Goal: Communication & Community: Answer question/provide support

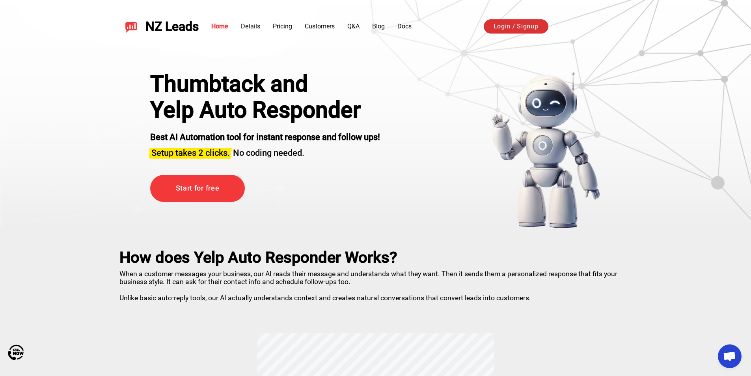
click at [496, 27] on link "Login / Signup" at bounding box center [516, 26] width 65 height 14
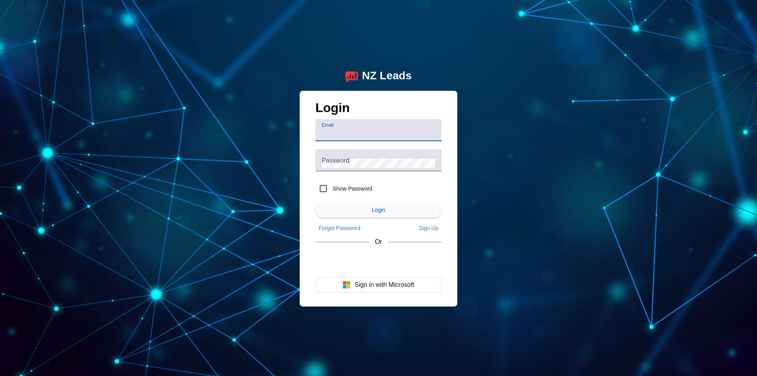
click at [407, 131] on input "Email" at bounding box center [379, 133] width 114 height 9
type input "customerservice@thomashomeservices.com"
click at [394, 154] on div "Password" at bounding box center [379, 160] width 114 height 22
click at [315, 202] on button "Login" at bounding box center [378, 210] width 126 height 16
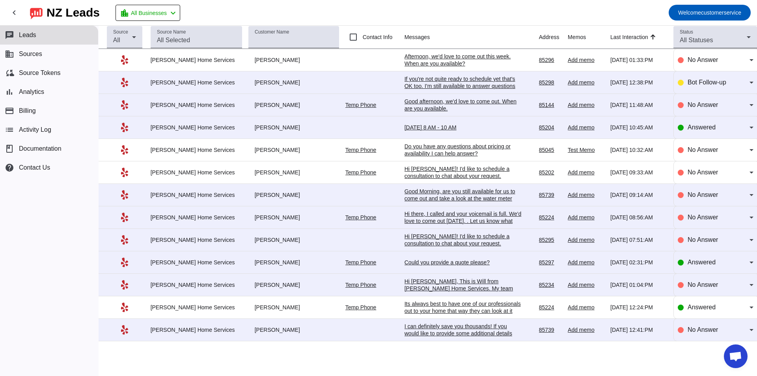
click at [269, 189] on td "[PERSON_NAME]" at bounding box center [296, 195] width 97 height 22
click at [274, 196] on div "[PERSON_NAME]" at bounding box center [293, 194] width 91 height 7
click at [432, 192] on div "Good Morning, are you still available for us to come out and take a look at the…" at bounding box center [464, 198] width 118 height 21
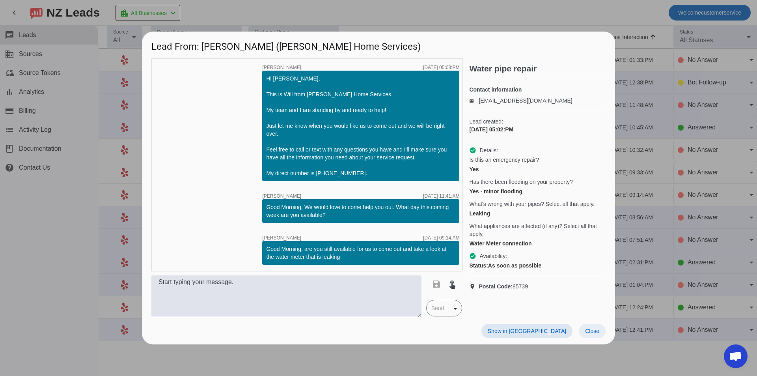
click at [591, 332] on span "Close" at bounding box center [592, 331] width 14 height 6
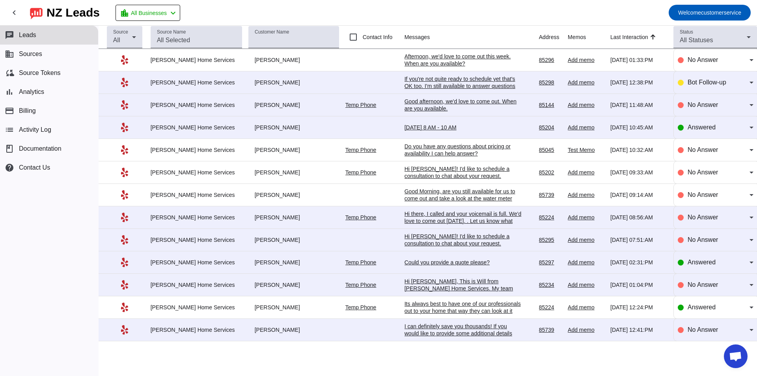
click at [451, 261] on div "Could you provide a quote please?" at bounding box center [464, 262] width 118 height 7
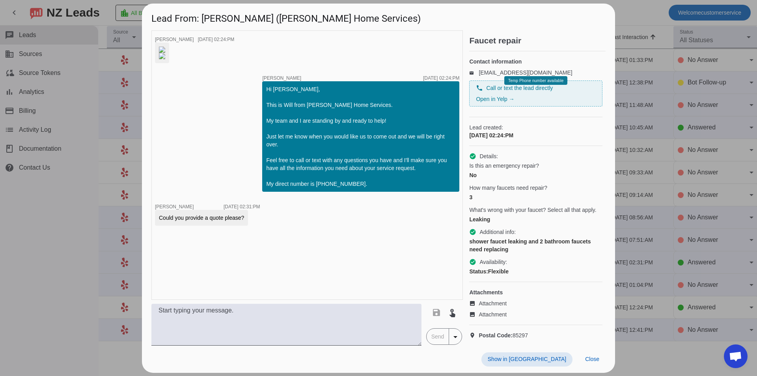
scroll to position [39, 0]
click at [586, 360] on span "Close" at bounding box center [592, 359] width 14 height 6
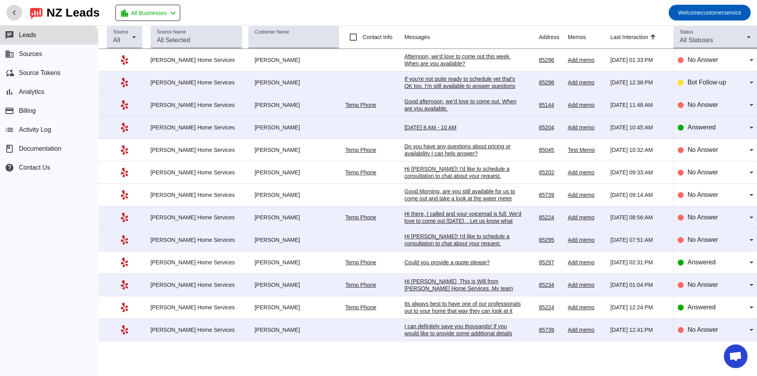
click at [18, 11] on mat-icon "chevron_left" at bounding box center [13, 12] width 9 height 9
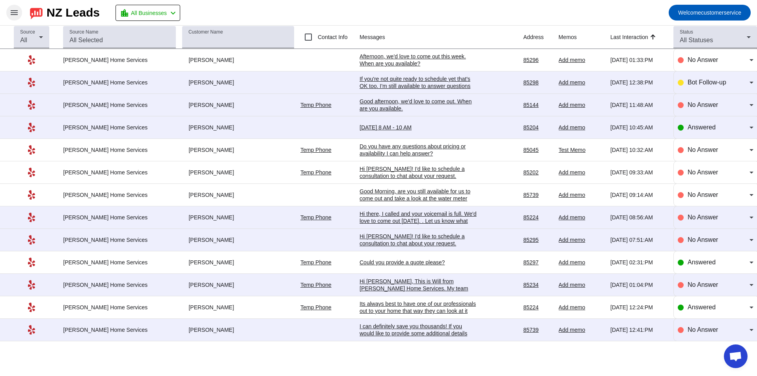
click at [437, 231] on td "Hi Tony L.! I'd like to schedule a consultation to chat about your request. Con…" at bounding box center [442, 240] width 164 height 22
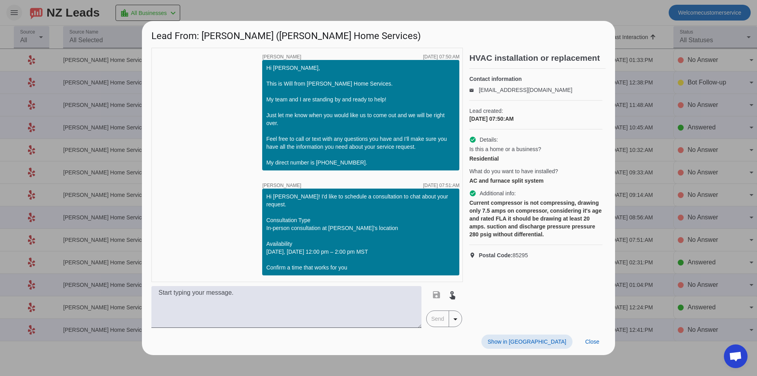
click at [556, 341] on span at bounding box center [526, 341] width 91 height 14
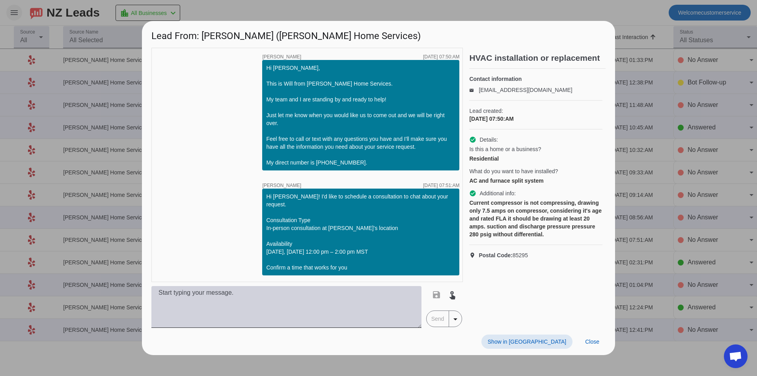
click at [351, 309] on textarea at bounding box center [286, 307] width 270 height 42
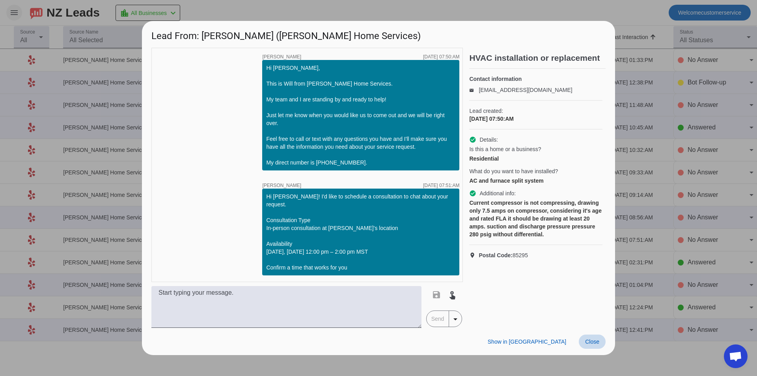
click at [591, 341] on span "Close" at bounding box center [592, 341] width 14 height 6
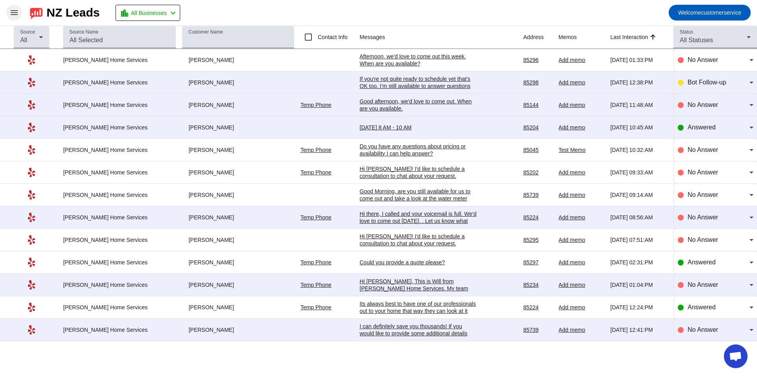
click at [564, 218] on div "Add memo" at bounding box center [581, 217] width 45 height 7
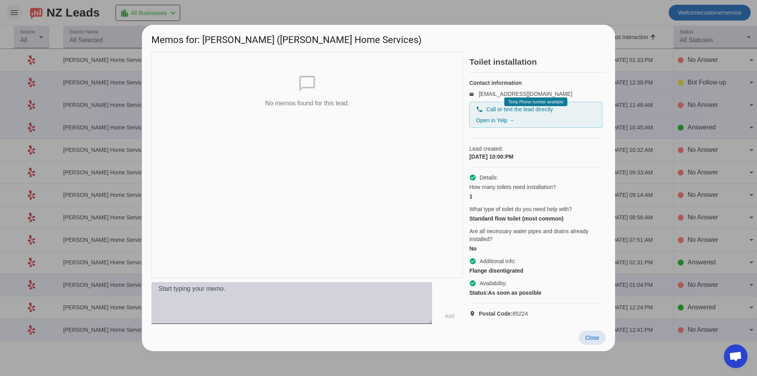
click at [324, 306] on textarea at bounding box center [291, 303] width 281 height 42
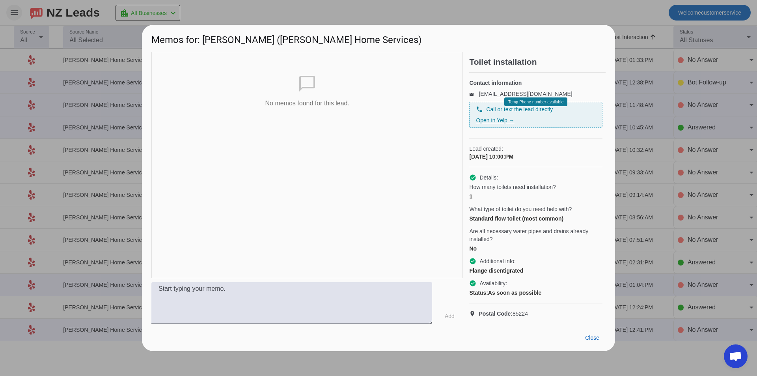
click at [507, 121] on link "Open in Yelp →" at bounding box center [495, 120] width 38 height 6
click at [585, 341] on span "Close" at bounding box center [592, 337] width 14 height 6
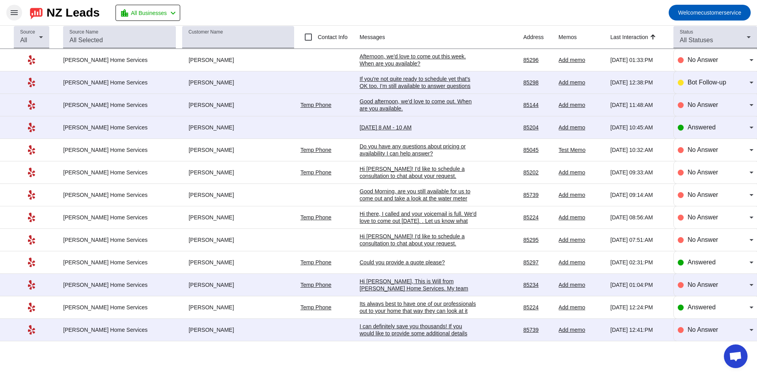
click at [524, 361] on div "Source All Source Name Customer Name Contact Info Messages Address Memos Last I…" at bounding box center [378, 201] width 757 height 350
click at [427, 219] on div "Hi there, I called and your voicemail is full. We'd love to come out [DATE]. . …" at bounding box center [419, 220] width 118 height 21
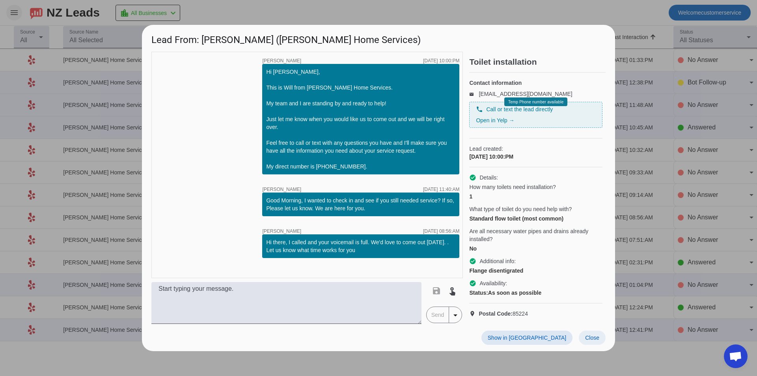
click at [591, 341] on span "Close" at bounding box center [592, 337] width 14 height 6
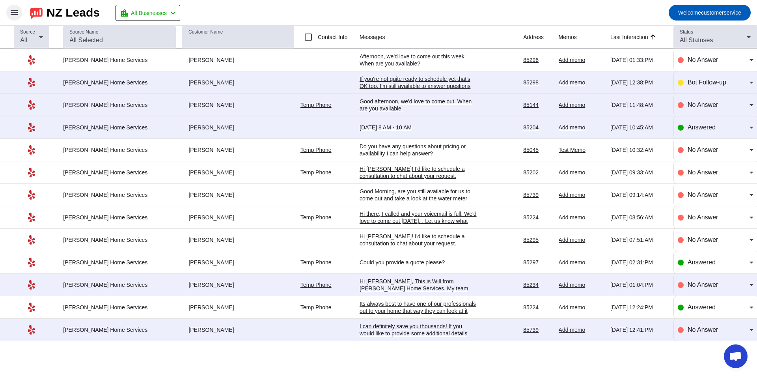
click at [394, 296] on td "Its always best to have one of our professionals out to your home that way they…" at bounding box center [442, 307] width 164 height 22
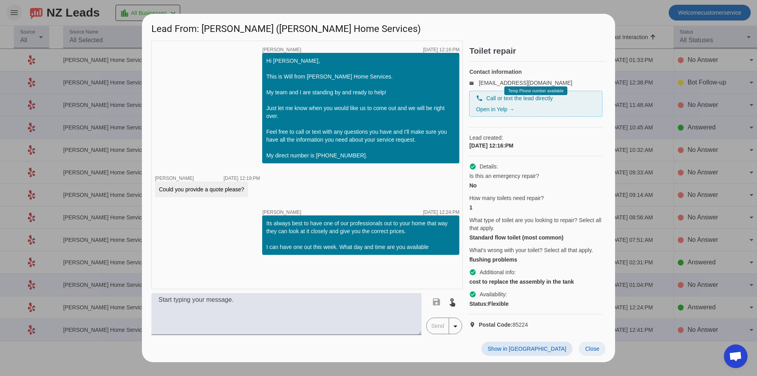
click at [584, 356] on span at bounding box center [592, 348] width 27 height 14
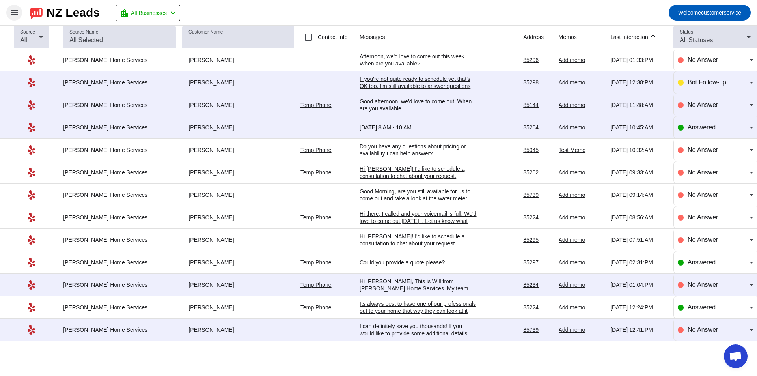
click at [421, 310] on div "Its always best to have one of our professionals out to your home that way they…" at bounding box center [419, 317] width 118 height 35
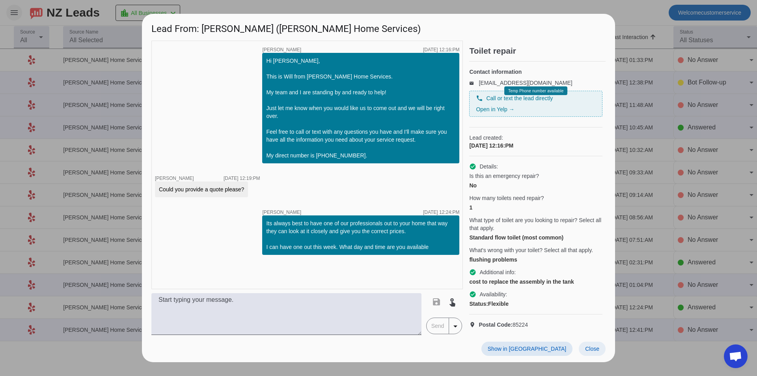
click at [595, 352] on span "Close" at bounding box center [592, 348] width 14 height 6
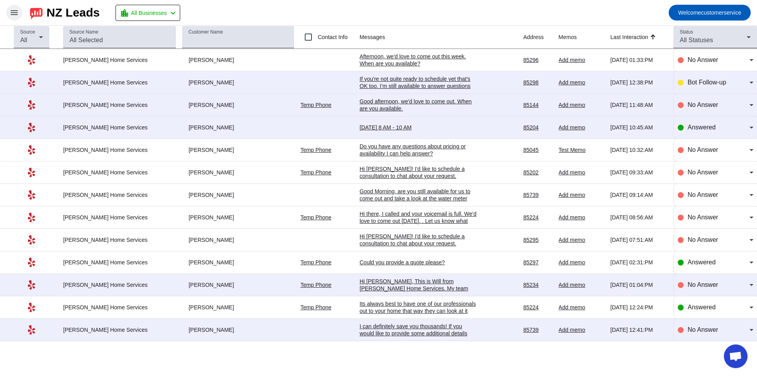
click at [432, 333] on div "I can definitely save you thousands! If you would like to provide some addition…" at bounding box center [419, 340] width 118 height 35
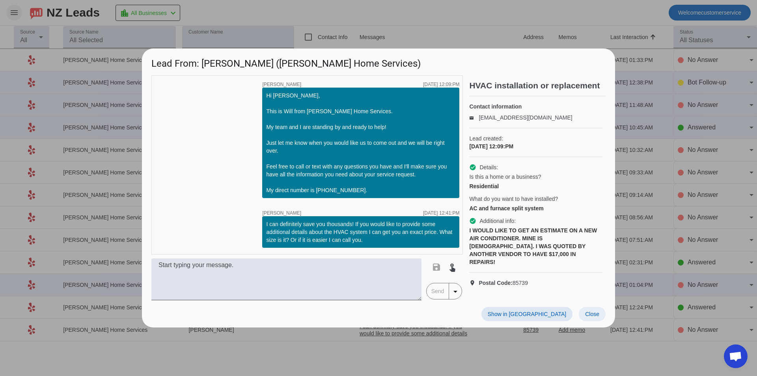
click at [598, 313] on span "Close" at bounding box center [592, 314] width 14 height 6
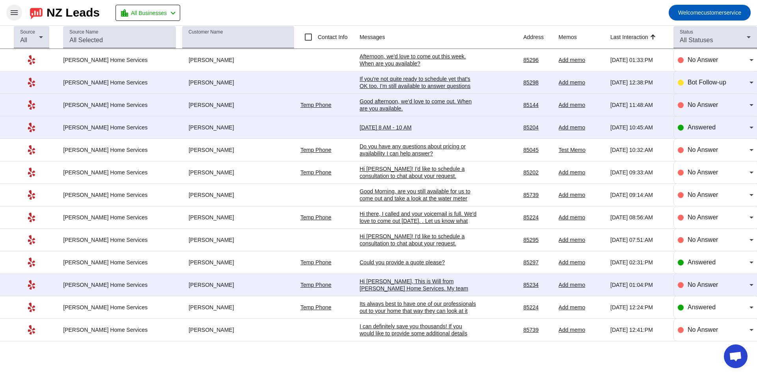
click at [381, 64] on div "Afternoon, we'd love to come out this week. When are you available?" at bounding box center [419, 60] width 118 height 14
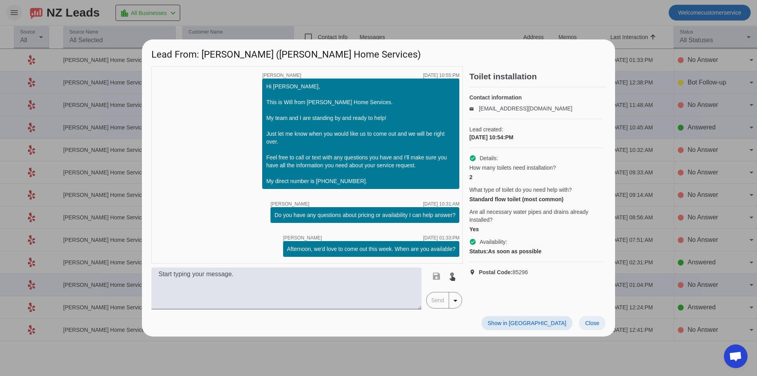
click at [594, 326] on span "Close" at bounding box center [592, 323] width 14 height 6
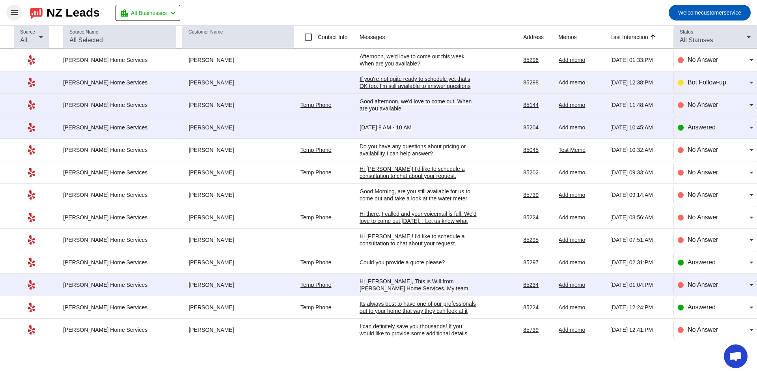
click at [397, 127] on div "[DATE] 8 AM - 10 AM" at bounding box center [419, 127] width 118 height 7
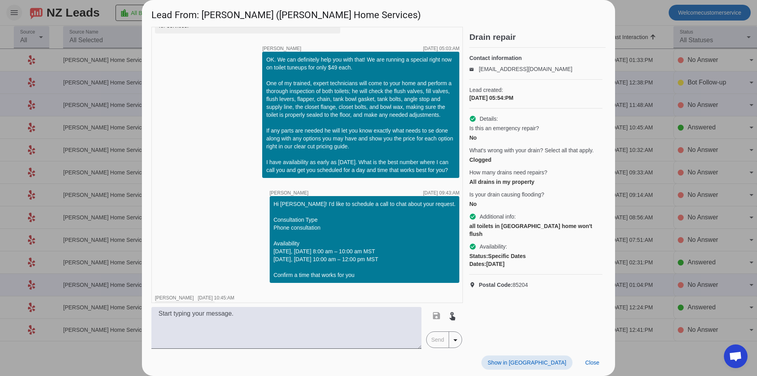
scroll to position [207, 0]
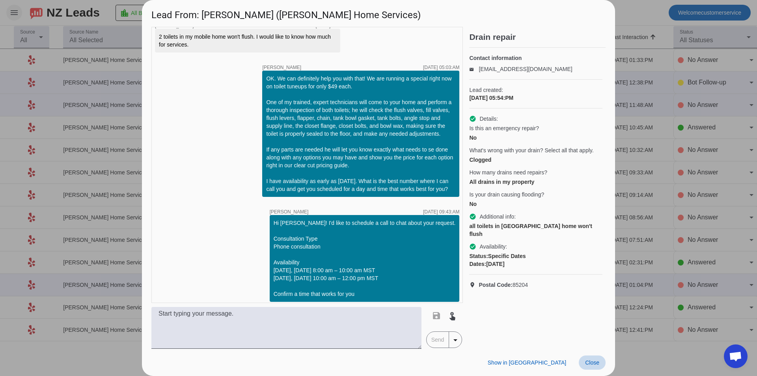
click at [597, 360] on span "Close" at bounding box center [592, 362] width 14 height 6
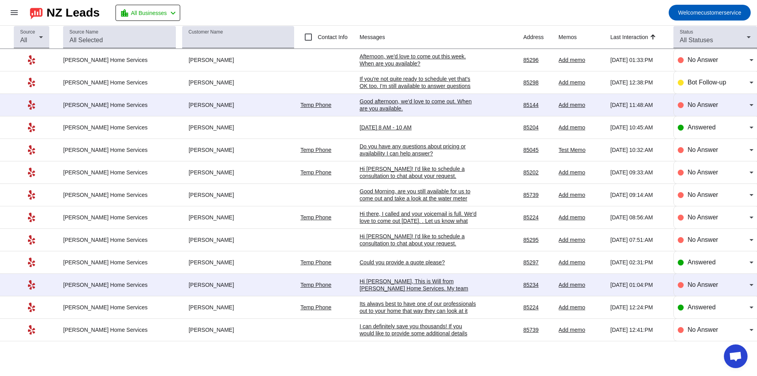
click at [217, 363] on div "Source All Source Name Customer Name Contact Info Messages Address Memos Last I…" at bounding box center [378, 201] width 757 height 350
click at [217, 362] on div "Source All Source Name Customer Name Contact Info Messages Address Memos Last I…" at bounding box center [378, 201] width 757 height 350
click at [217, 358] on div "Source All Source Name Customer Name Contact Info Messages Address Memos Last I…" at bounding box center [378, 201] width 757 height 350
click at [531, 330] on div "85739" at bounding box center [537, 329] width 29 height 7
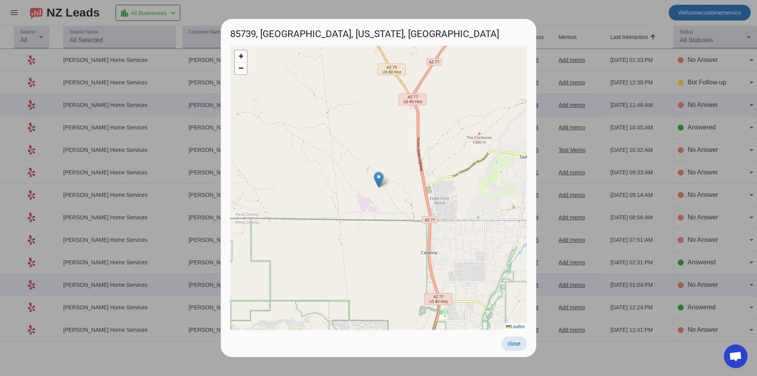
click at [523, 344] on span at bounding box center [514, 343] width 26 height 14
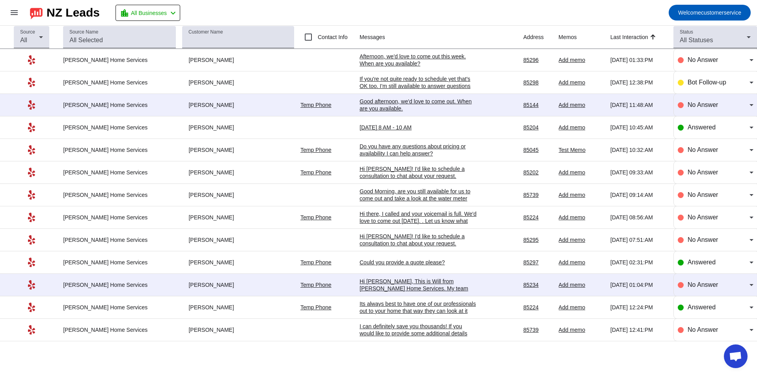
click at [444, 326] on div "I can definitely save you thousands! If you would like to provide some addition…" at bounding box center [419, 340] width 118 height 35
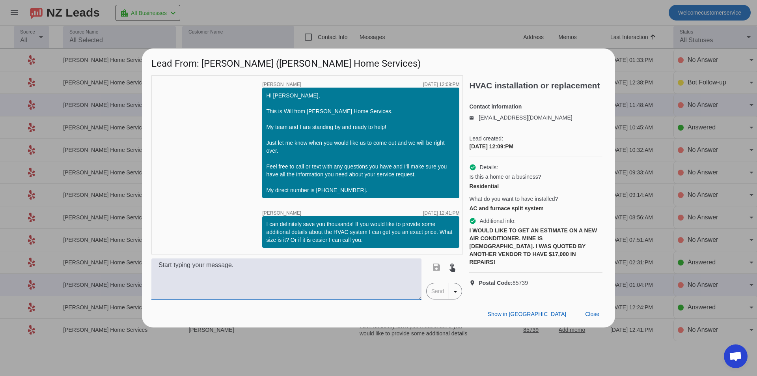
drag, startPoint x: 302, startPoint y: 270, endPoint x: 307, endPoint y: 270, distance: 5.1
click at [302, 270] on textarea at bounding box center [286, 279] width 270 height 42
click at [595, 312] on span "Close" at bounding box center [592, 314] width 14 height 6
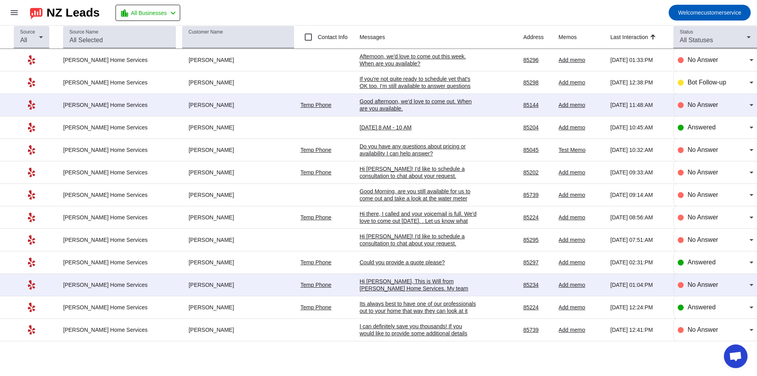
click at [433, 326] on div "I can definitely save you thousands! If you would like to provide some addition…" at bounding box center [419, 340] width 118 height 35
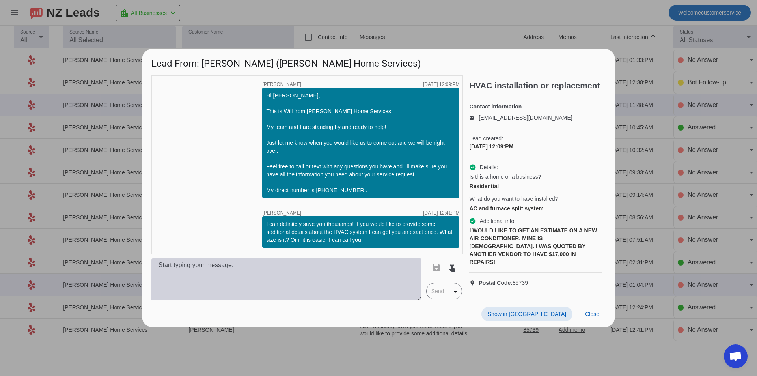
click at [371, 282] on textarea at bounding box center [286, 279] width 270 height 42
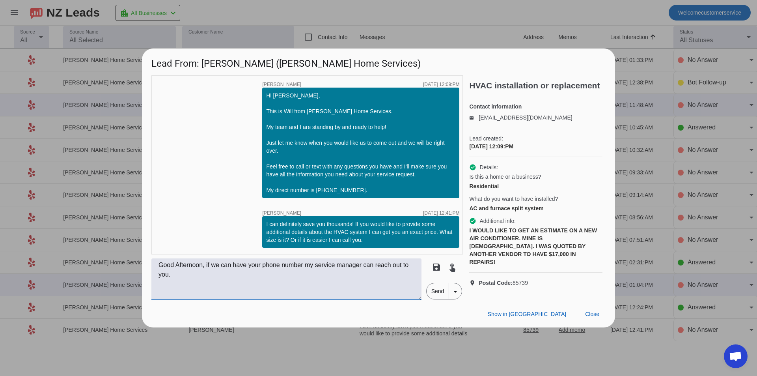
type textarea "Good Afternoon, if we can have your phone number my service manager can reach o…"
click at [431, 295] on span "Send" at bounding box center [438, 291] width 22 height 16
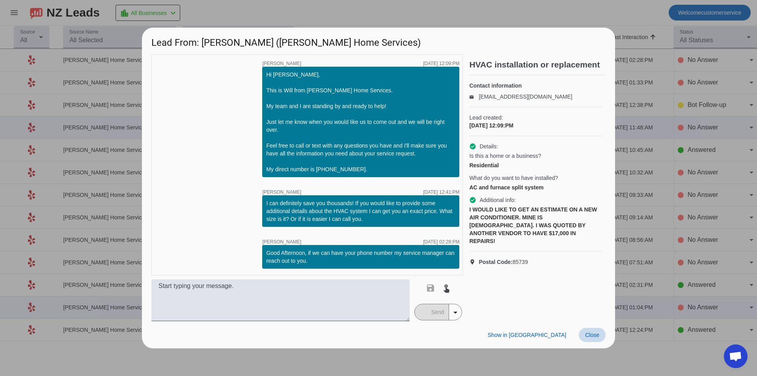
click at [589, 332] on span "Close" at bounding box center [592, 335] width 14 height 6
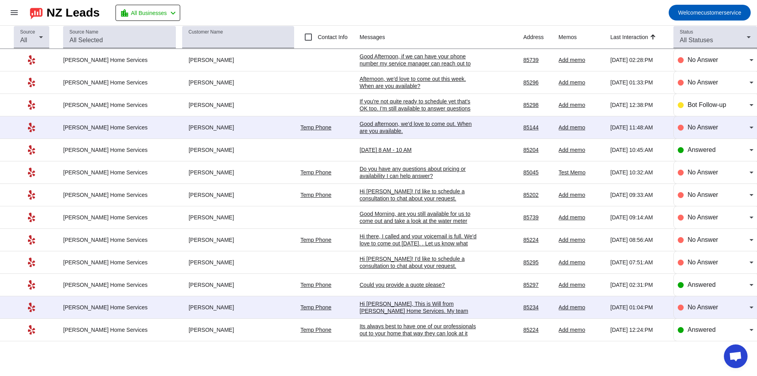
click at [524, 306] on div "85234" at bounding box center [537, 307] width 29 height 7
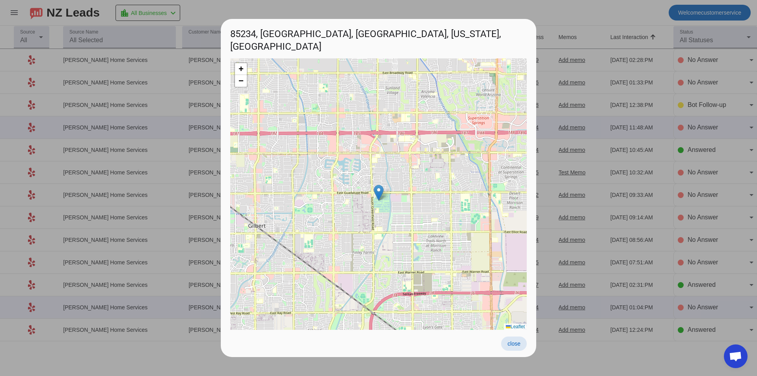
click at [511, 346] on span "close" at bounding box center [513, 343] width 13 height 6
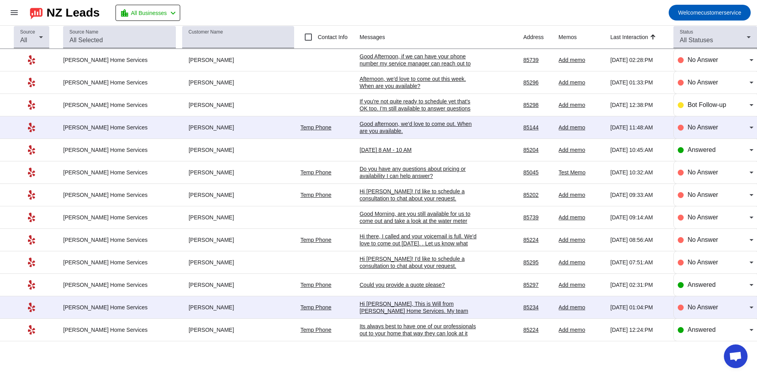
click at [438, 309] on div "Hi [PERSON_NAME], This is Will from [PERSON_NAME] Home Services. My team and I …" at bounding box center [419, 332] width 118 height 64
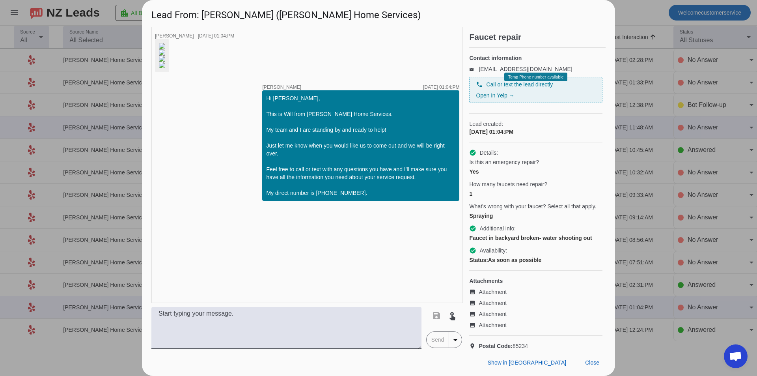
scroll to position [132, 0]
drag, startPoint x: 439, startPoint y: 184, endPoint x: 452, endPoint y: 179, distance: 13.3
click at [452, 179] on div "timer close Erica H. 9/14/2025, 01:04:PM timer close Will T. 9/14/2025, 01:04:P…" at bounding box center [306, 165] width 311 height 276
click at [449, 167] on div "timer close Erica H. 9/14/2025, 01:04:PM timer close Will T. 9/14/2025, 01:04:P…" at bounding box center [306, 165] width 311 height 276
click at [550, 364] on span "Show in Yelp" at bounding box center [527, 362] width 78 height 6
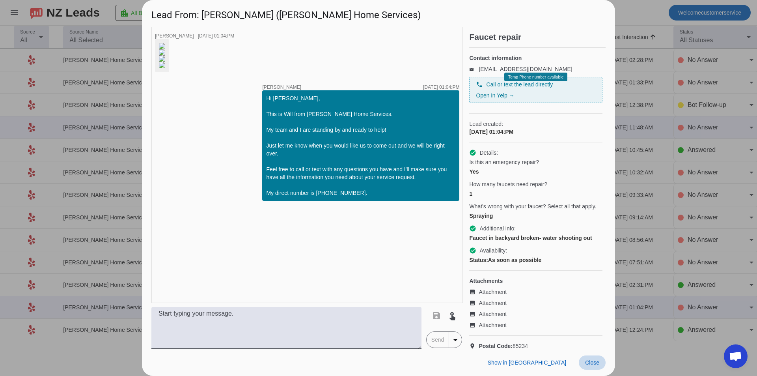
click at [598, 366] on span at bounding box center [592, 362] width 27 height 14
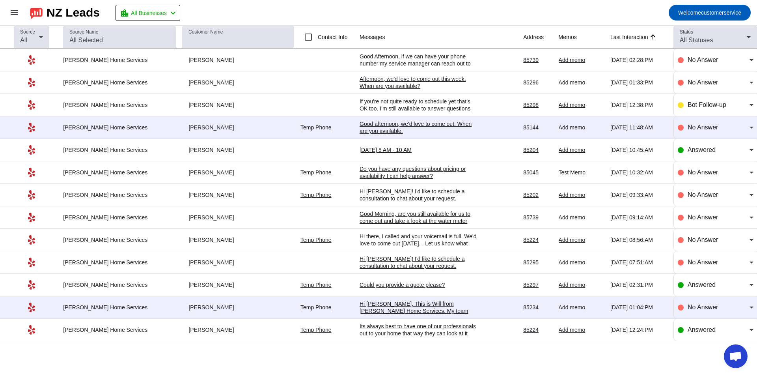
click at [379, 220] on div "Good Morning, are you still available for us to come out and take a look at the…" at bounding box center [419, 220] width 118 height 21
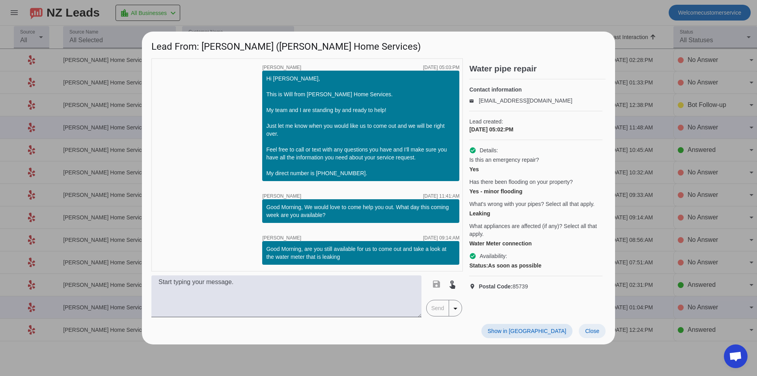
click at [593, 328] on span "Close" at bounding box center [592, 331] width 14 height 6
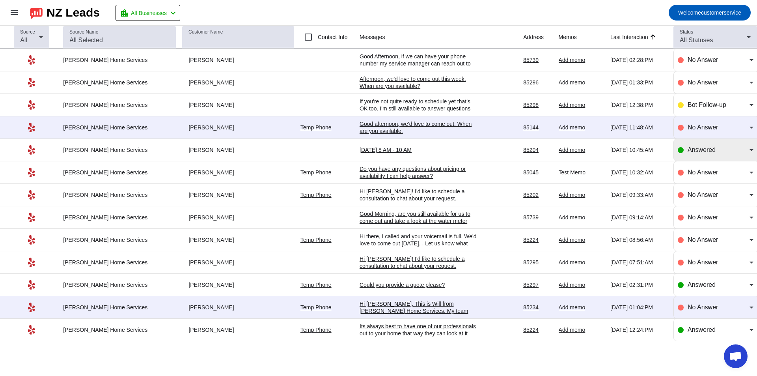
click at [752, 148] on icon at bounding box center [751, 149] width 9 height 9
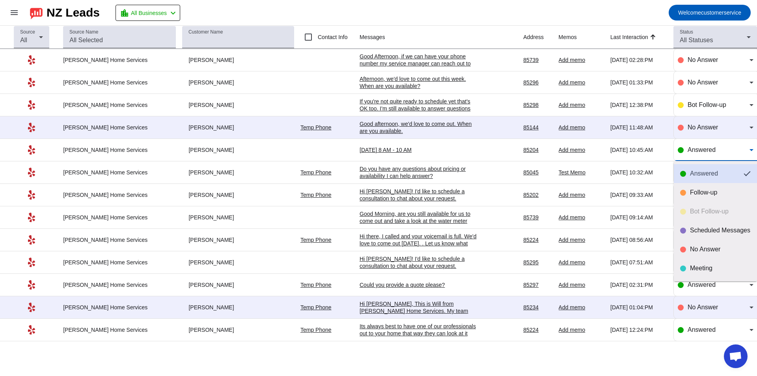
click at [724, 170] on div "Answered" at bounding box center [713, 174] width 47 height 8
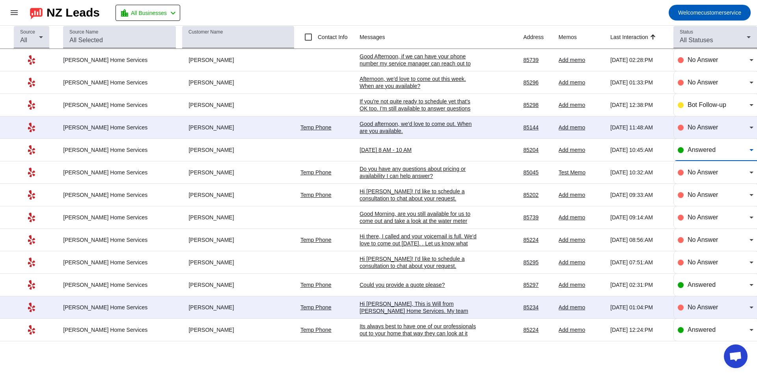
click at [407, 363] on div "Source All Source Name Customer Name Contact Info Messages Address Memos Last I…" at bounding box center [378, 201] width 757 height 350
click at [440, 261] on div "Hi [PERSON_NAME]! I'd like to schedule a consultation to chat about your reques…" at bounding box center [419, 276] width 118 height 43
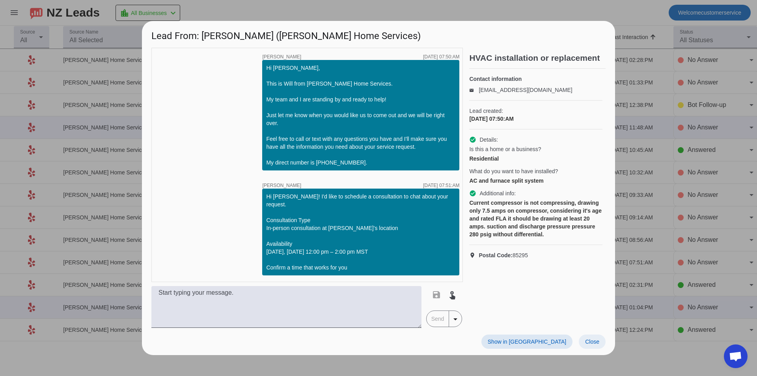
click at [594, 334] on span at bounding box center [592, 341] width 27 height 14
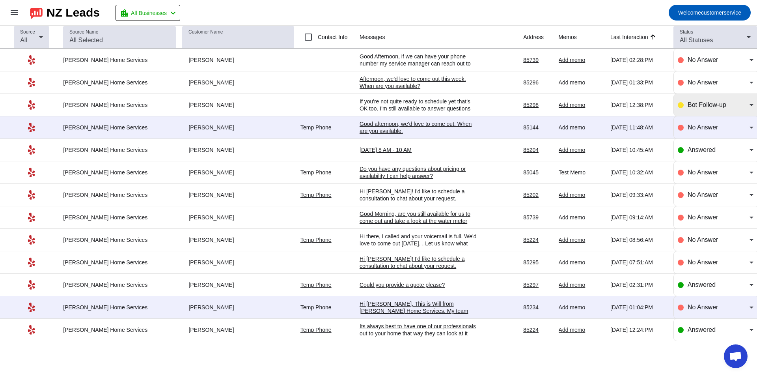
click at [739, 99] on div "Bot Follow-up" at bounding box center [716, 105] width 76 height 22
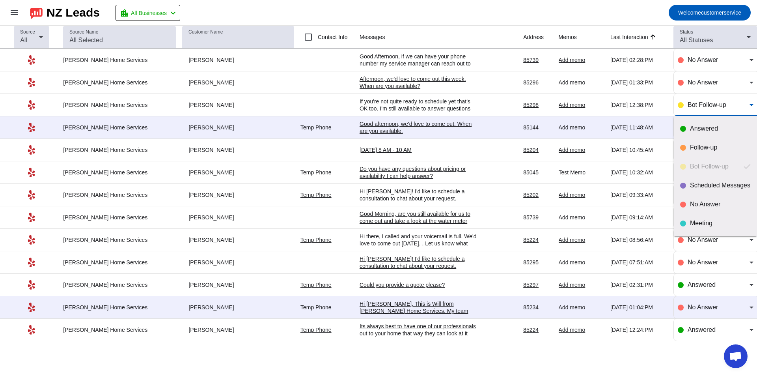
click at [739, 99] on div at bounding box center [378, 188] width 757 height 376
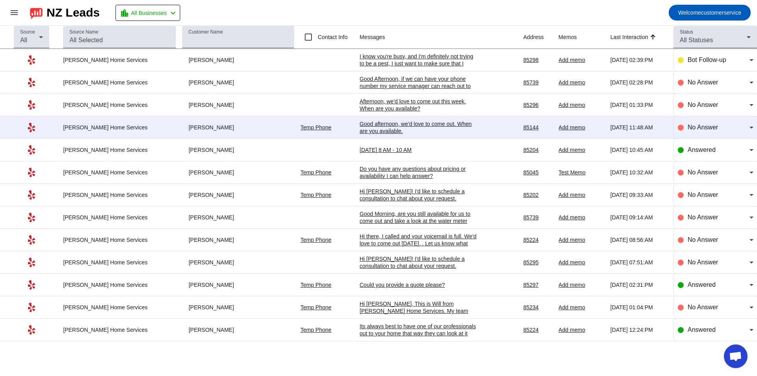
click at [243, 335] on td "[PERSON_NAME]" at bounding box center [241, 330] width 118 height 22
